Goal: Find specific page/section: Find specific page/section

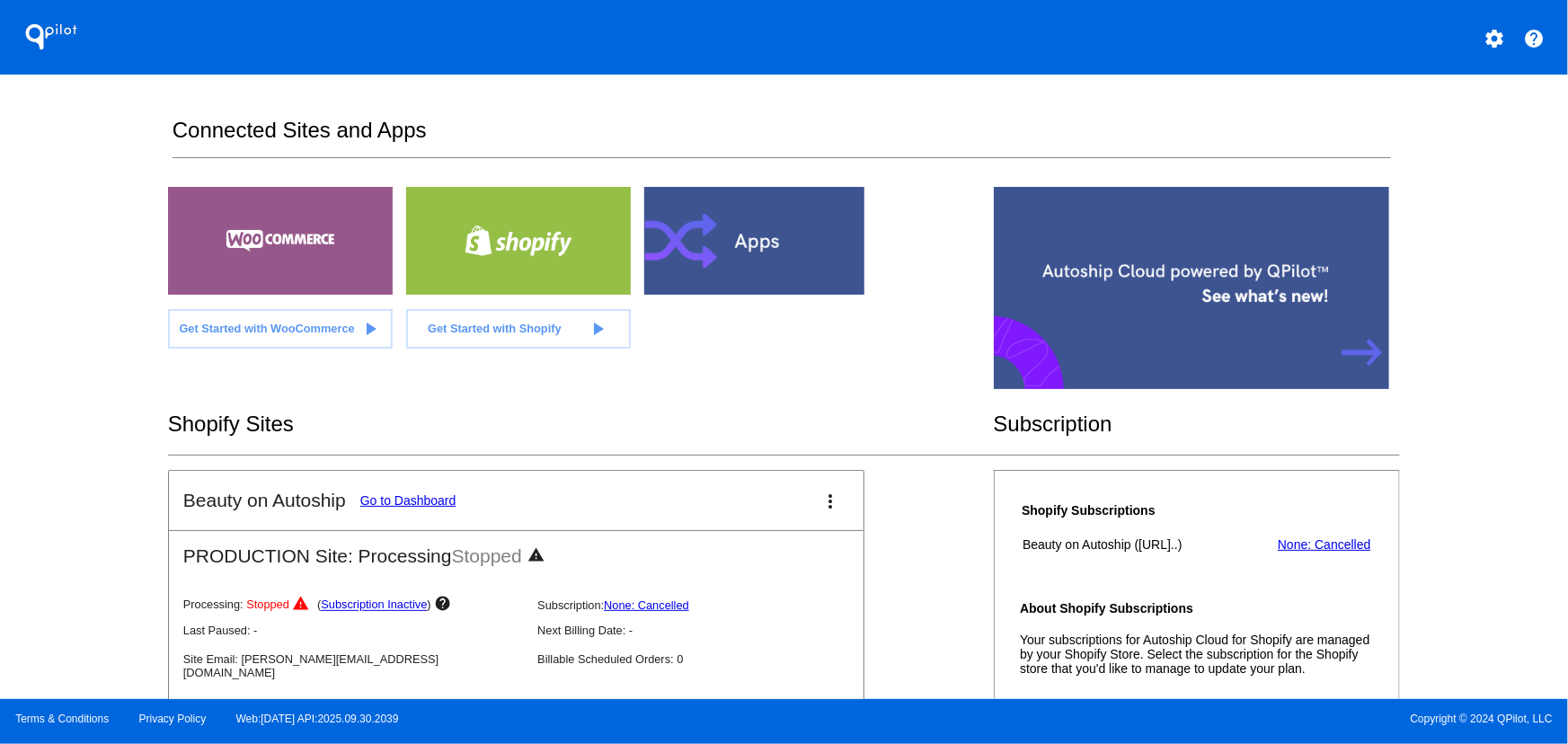
click at [1497, 36] on mat-icon "settings" at bounding box center [1494, 38] width 22 height 22
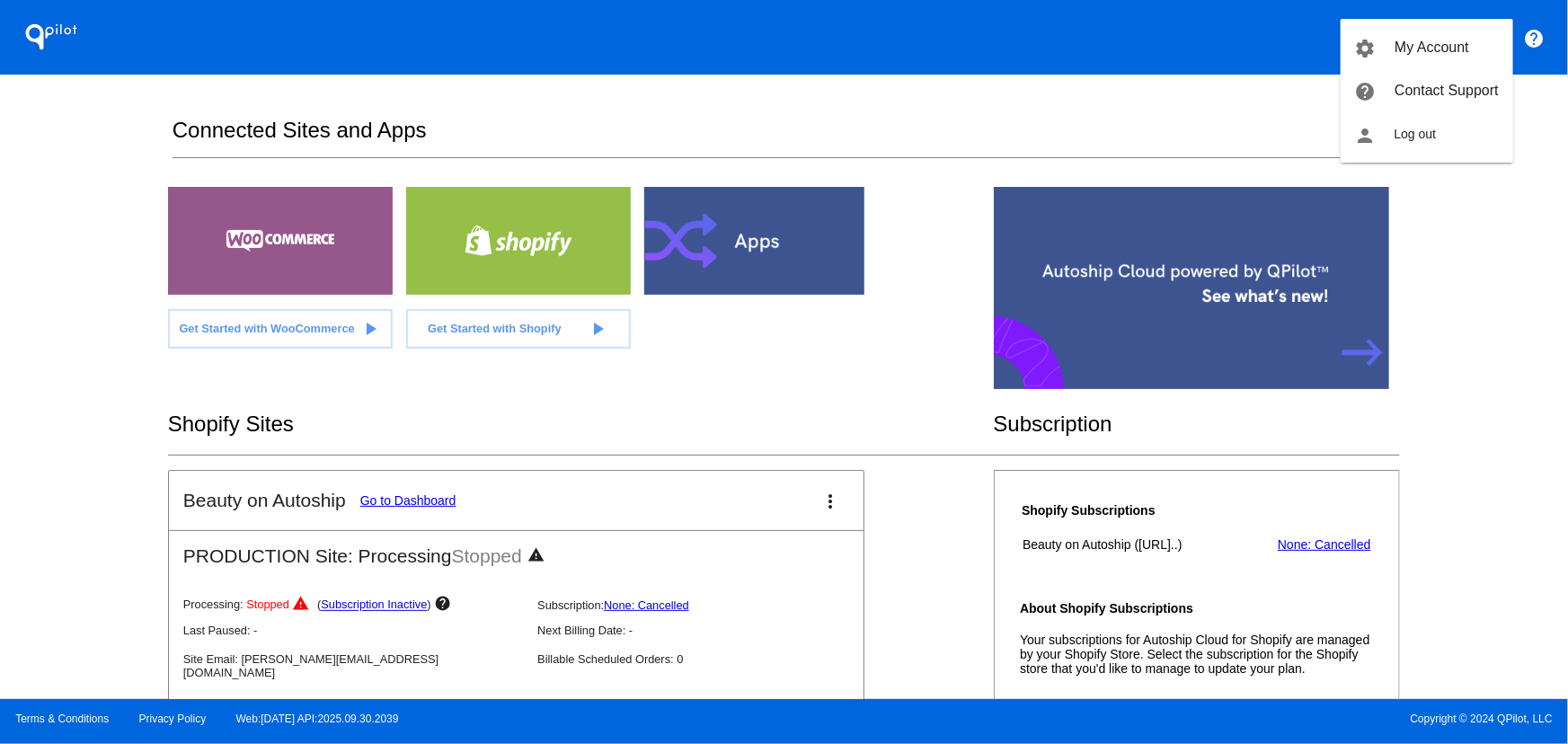
drag, startPoint x: 908, startPoint y: 341, endPoint x: 1518, endPoint y: 213, distance: 623.3
click at [911, 335] on div at bounding box center [784, 372] width 1568 height 744
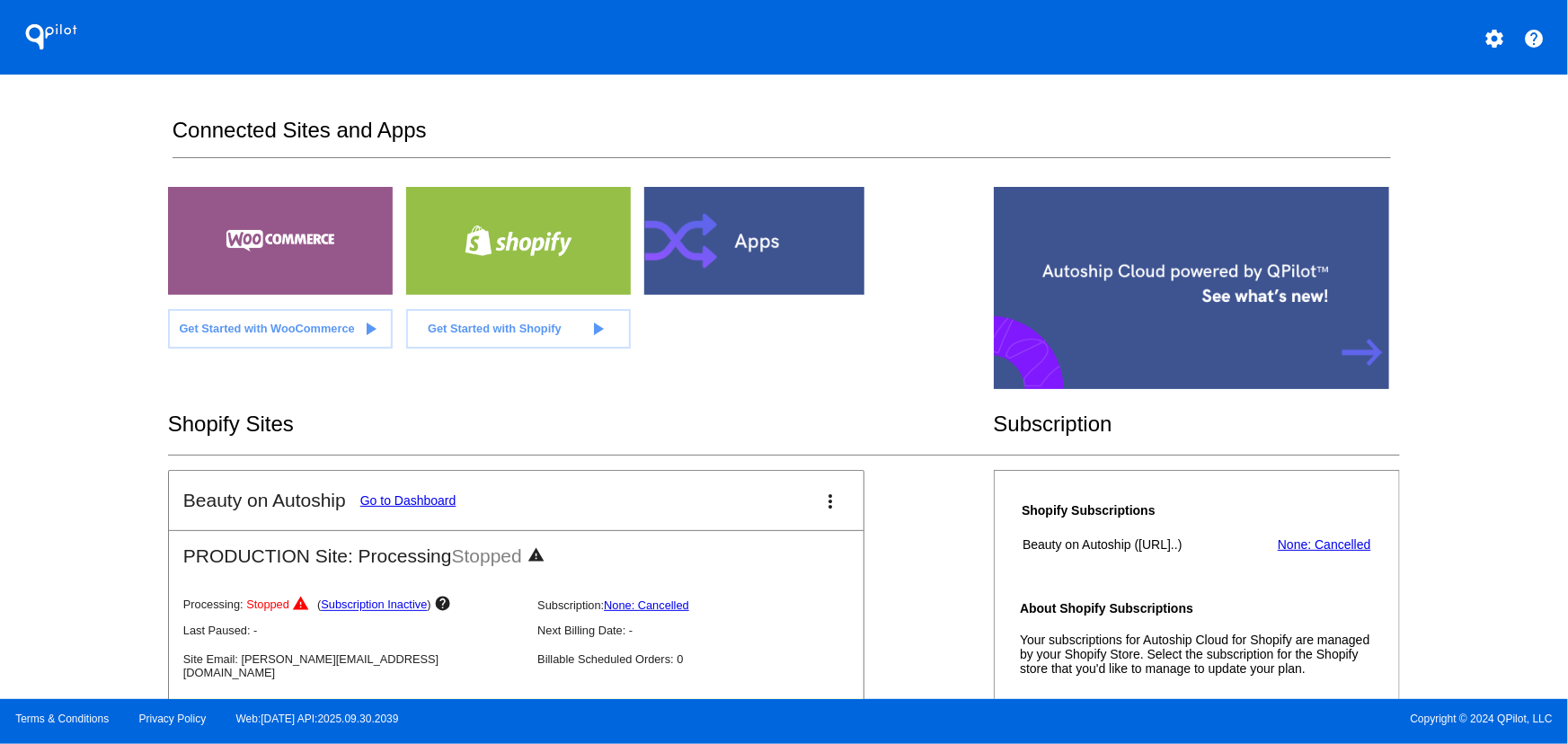
click at [1567, 178] on div "QPilot settings help Connected Sites and Apps Get Started with WooCommerce play…" at bounding box center [784, 349] width 1568 height 699
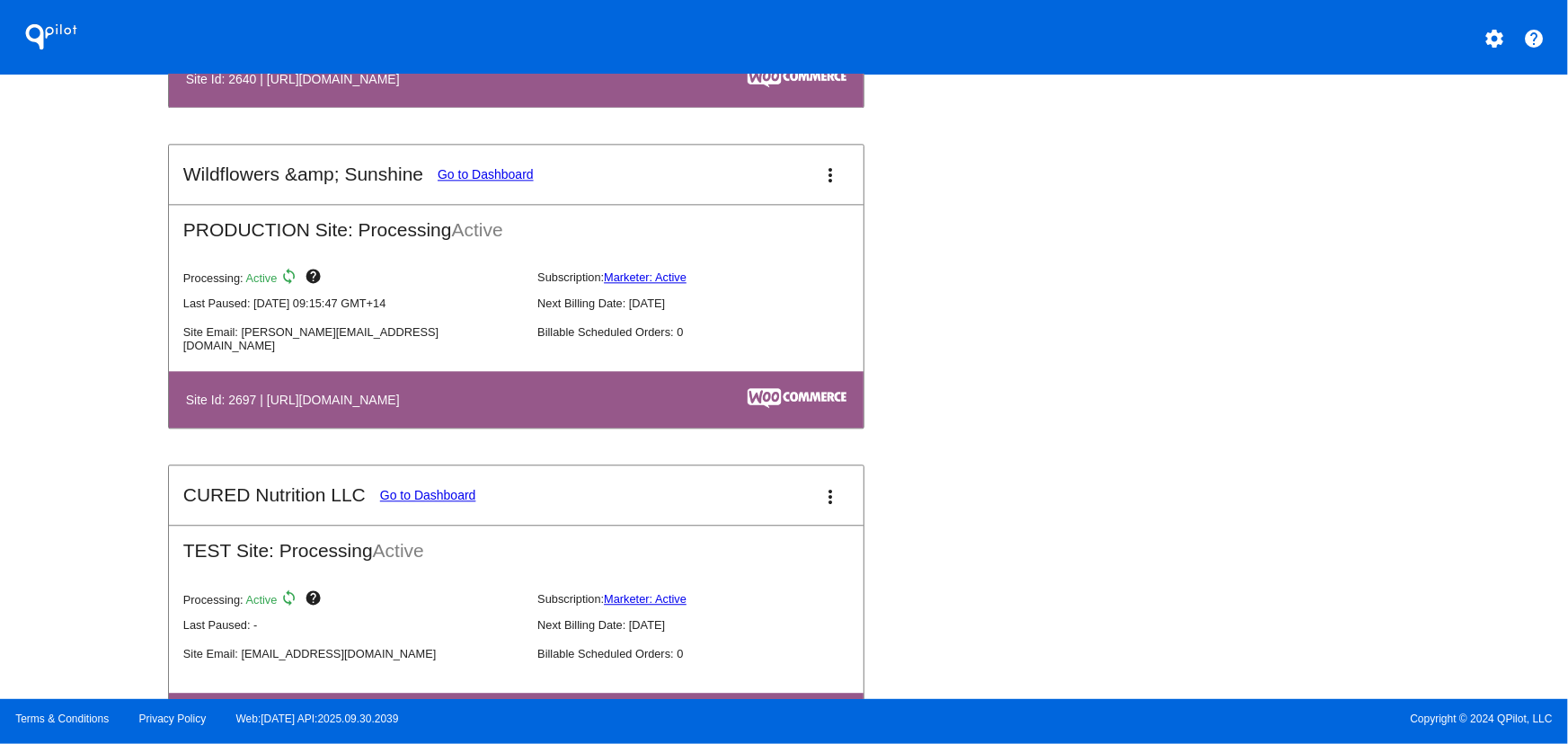
scroll to position [5515, 0]
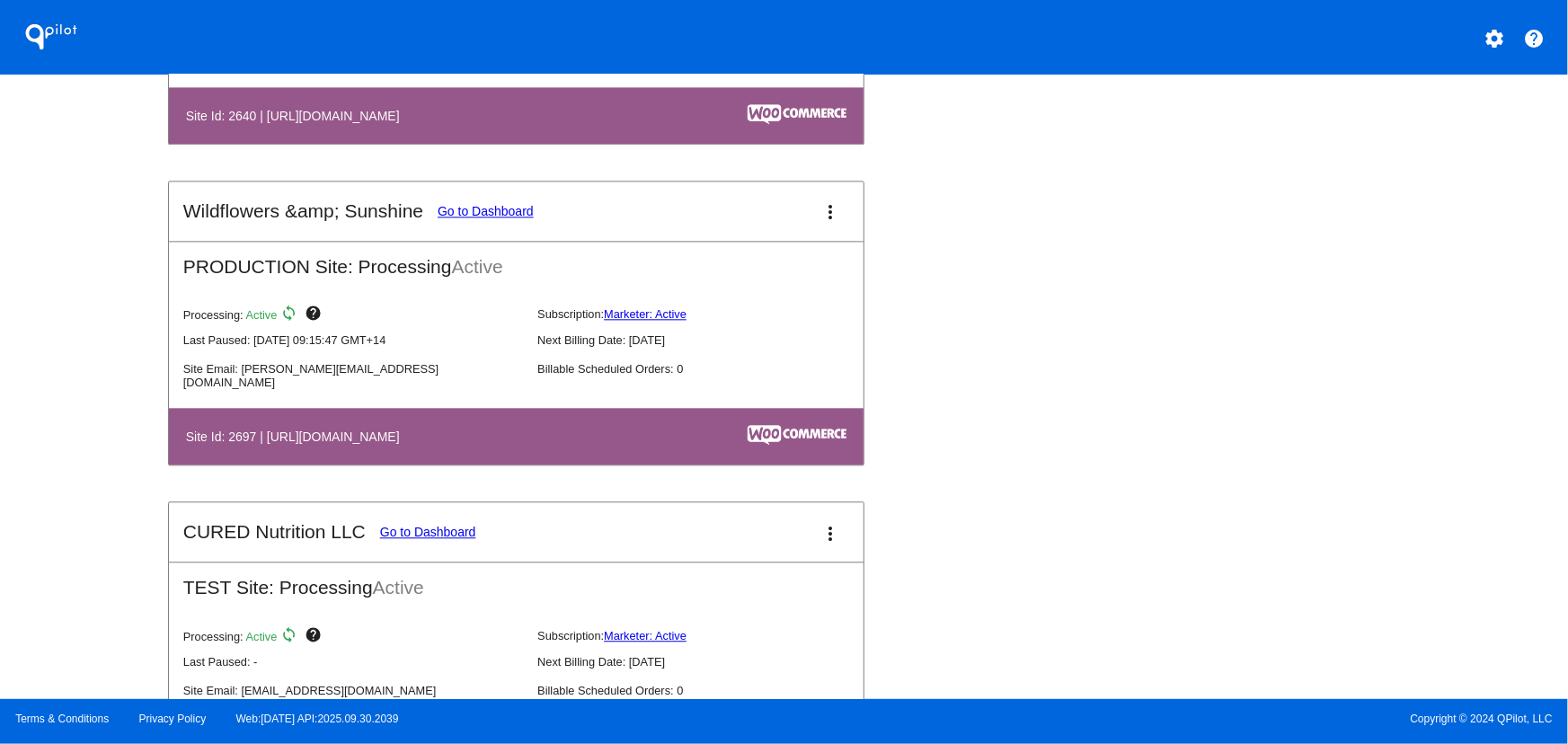
click at [832, 222] on mat-icon "more_vert" at bounding box center [831, 212] width 22 height 22
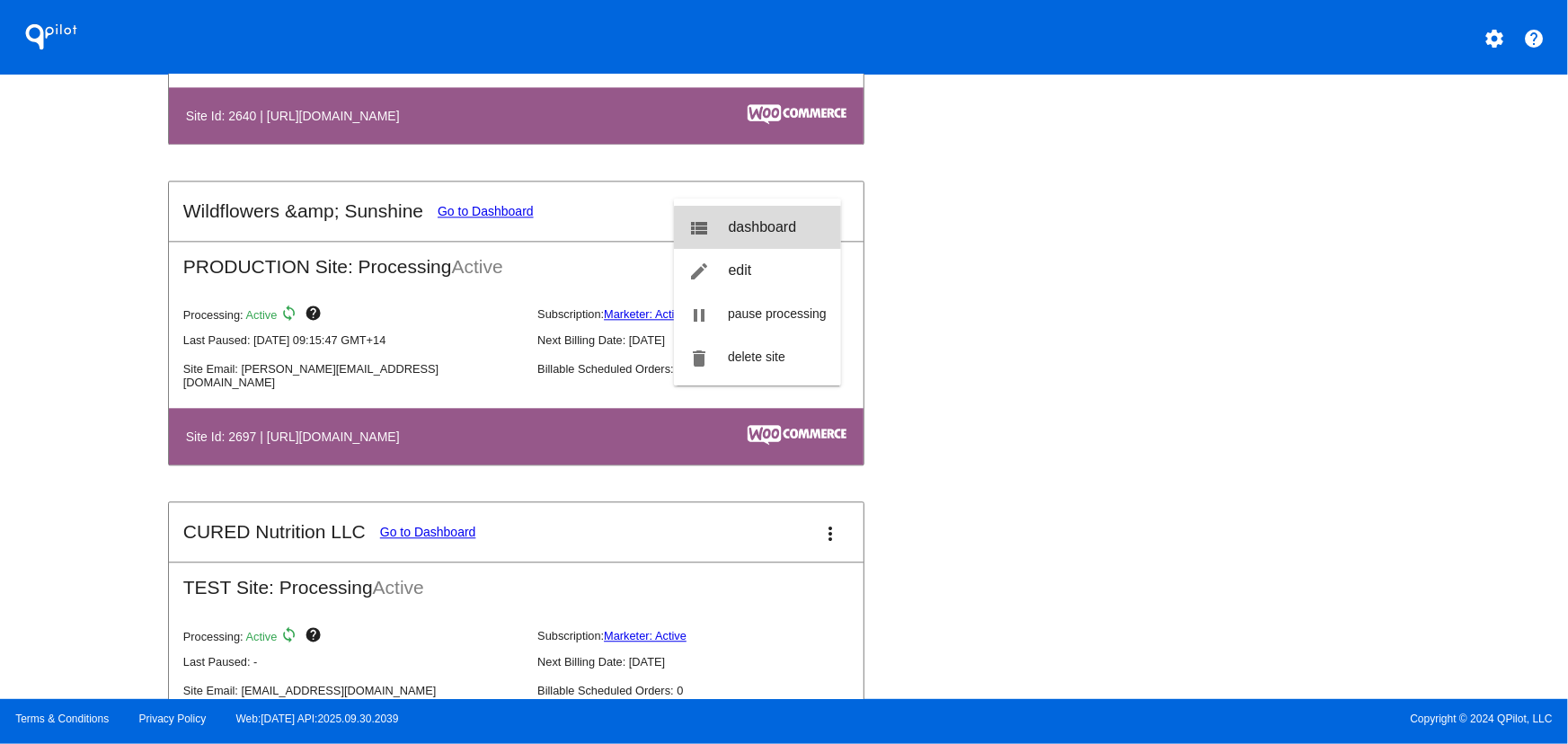
click at [796, 230] on span "dashboard" at bounding box center [762, 227] width 68 height 16
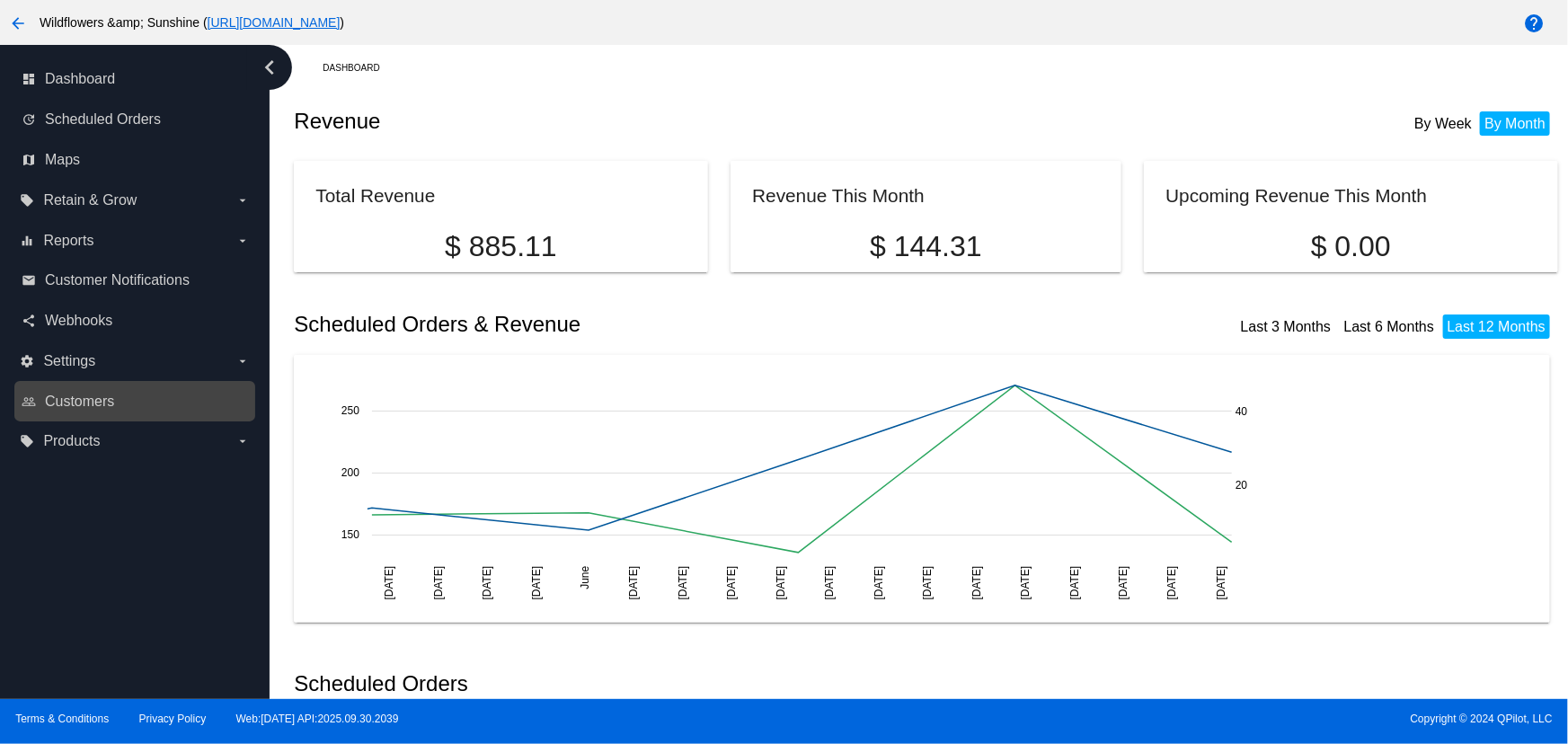
click at [126, 397] on link "people_outline Customers" at bounding box center [136, 401] width 228 height 29
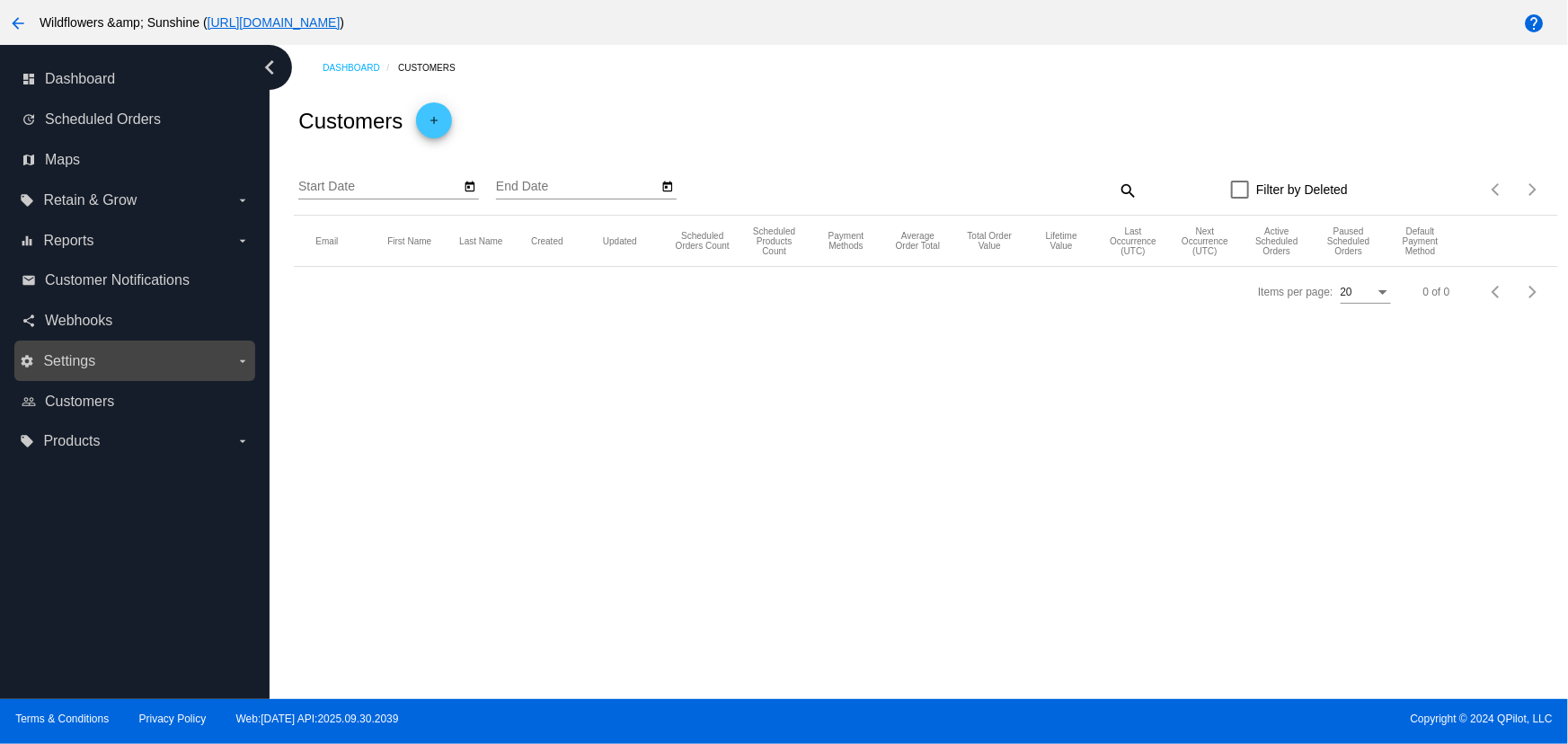
click at [294, 267] on mat-table "Email First Name Last Name Created Updated Scheduled Orders Count Scheduled Pro…" at bounding box center [925, 241] width 1263 height 51
